Goal: Transaction & Acquisition: Purchase product/service

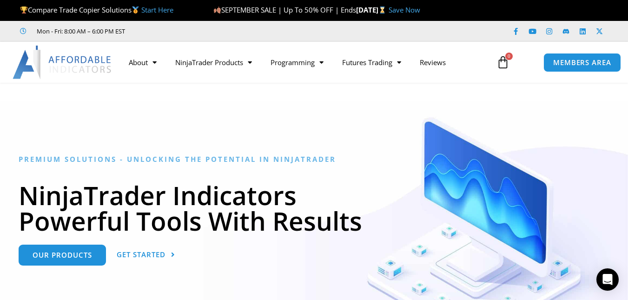
click at [261, 117] on div at bounding box center [314, 230] width 628 height 258
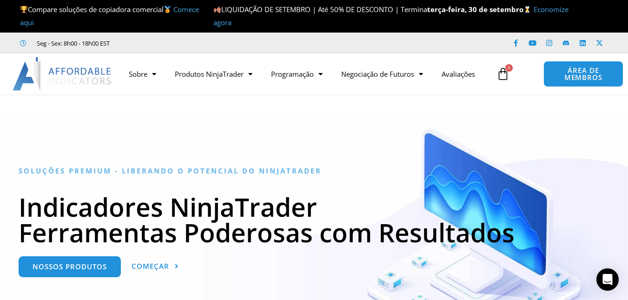
click at [265, 134] on div at bounding box center [314, 242] width 628 height 258
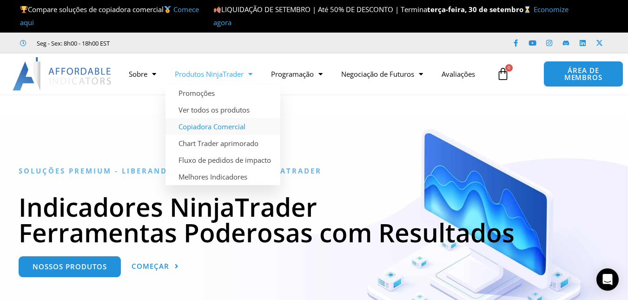
click at [221, 126] on font "Copiadora Comercial" at bounding box center [212, 126] width 67 height 9
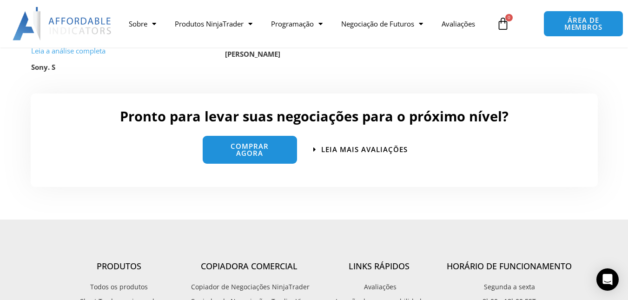
scroll to position [2325, 0]
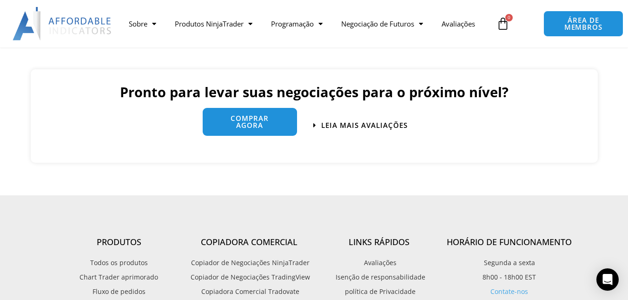
click at [268, 115] on font "Comprar agora" at bounding box center [250, 121] width 38 height 16
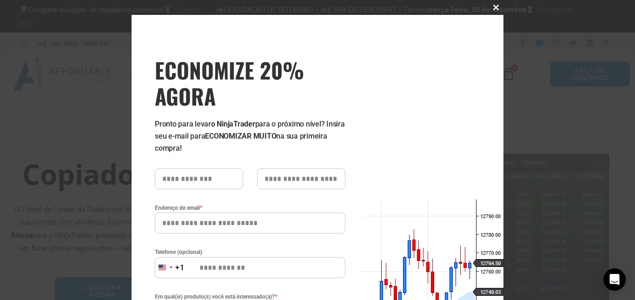
click at [495, 6] on span "ECONOMIZE 20% AGORA pop-up" at bounding box center [496, 8] width 15 height 6
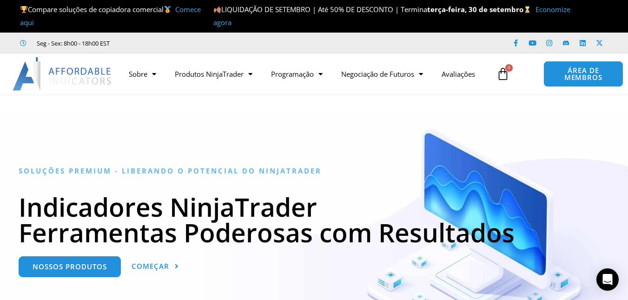
click at [164, 61] on div "Sobre Contate-nos Suporte Premium Equipe Parceiros NinjaTrader Perguntas freque…" at bounding box center [314, 73] width 628 height 41
drag, startPoint x: 0, startPoint y: 0, endPoint x: 214, endPoint y: 60, distance: 222.2
click at [214, 60] on div "Sobre Contate-nos Suporte Premium Equipe Parceiros NinjaTrader Perguntas freque…" at bounding box center [314, 73] width 628 height 41
click at [214, 54] on div "Sobre Contate-nos Suporte Premium Equipe Parceiros NinjaTrader Perguntas freque…" at bounding box center [314, 73] width 628 height 41
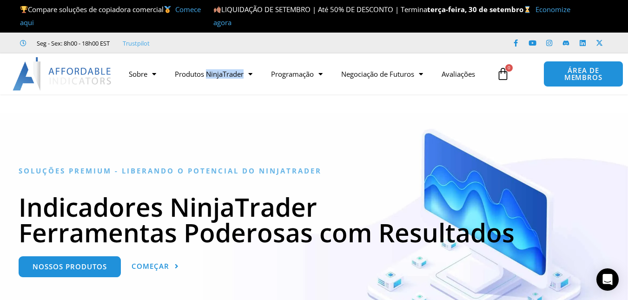
click at [214, 54] on div "Sobre Contate-nos Suporte Premium Equipe Parceiros NinjaTrader Perguntas freque…" at bounding box center [314, 73] width 628 height 41
click at [244, 75] on font "Produtos NinjaTrader" at bounding box center [209, 73] width 69 height 9
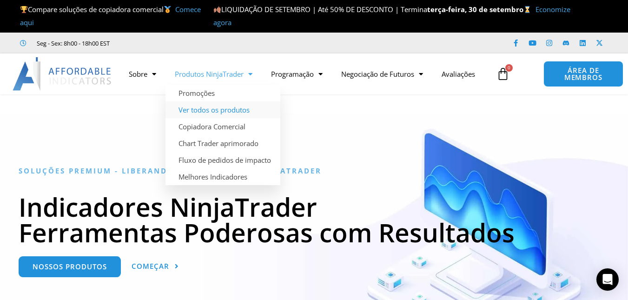
click at [231, 112] on font "Ver todos os produtos" at bounding box center [214, 109] width 71 height 9
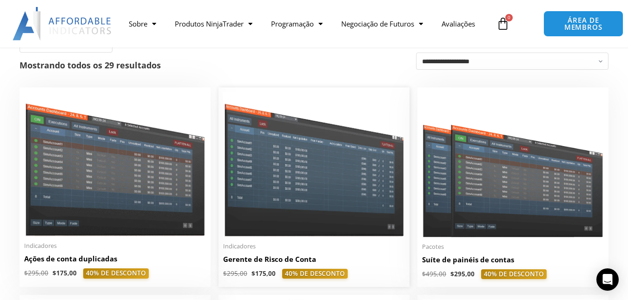
scroll to position [244, 0]
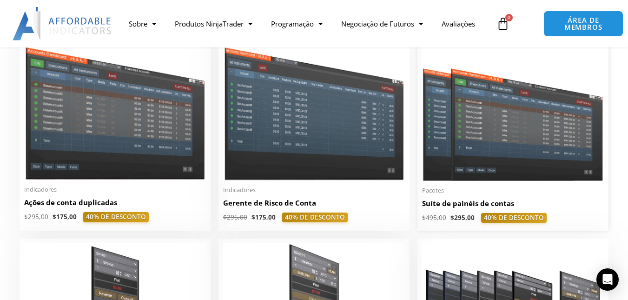
click at [523, 164] on img at bounding box center [513, 108] width 182 height 145
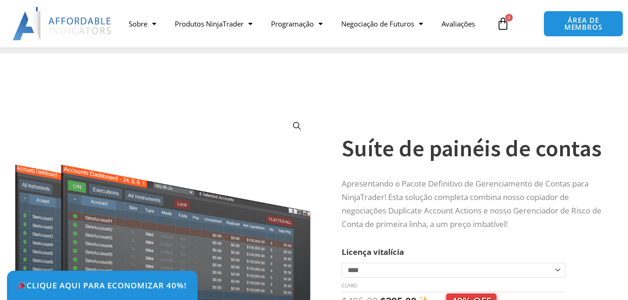
click at [557, 263] on select "**********" at bounding box center [454, 270] width 224 height 15
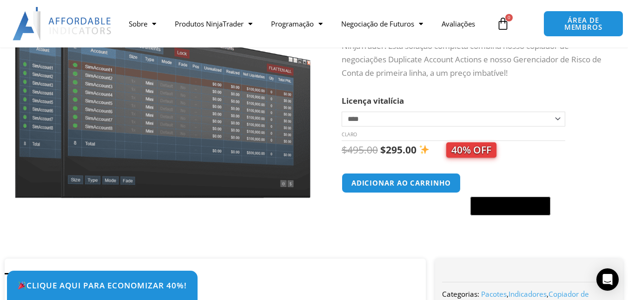
click at [342, 112] on select "**********" at bounding box center [454, 119] width 224 height 15
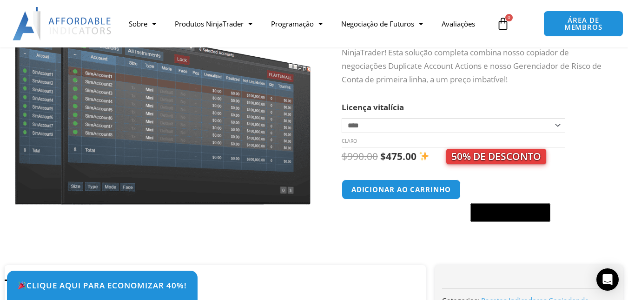
drag, startPoint x: 556, startPoint y: 125, endPoint x: 548, endPoint y: 130, distance: 9.4
click at [556, 125] on select "**********" at bounding box center [454, 125] width 224 height 15
select select "*"
click at [342, 118] on select "**********" at bounding box center [454, 125] width 224 height 15
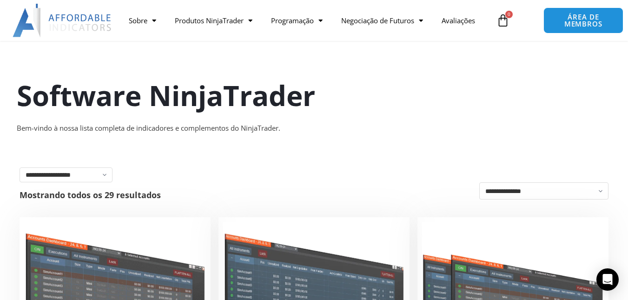
scroll to position [244, 0]
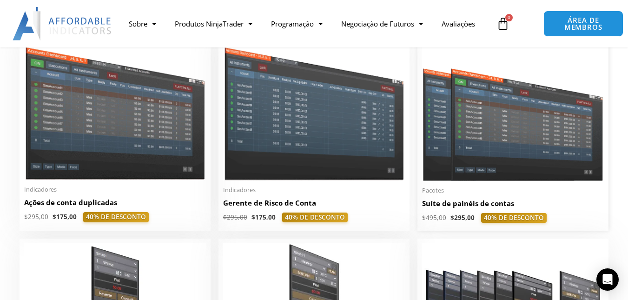
click at [504, 147] on img at bounding box center [513, 108] width 182 height 145
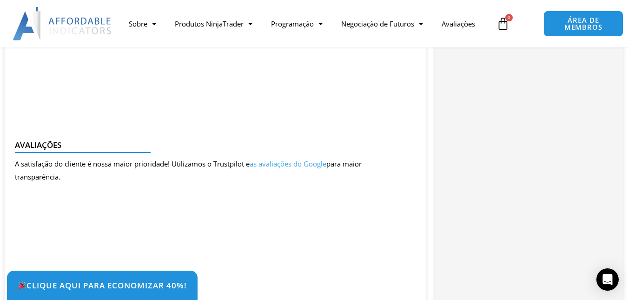
scroll to position [1535, 0]
